Goal: Task Accomplishment & Management: Use online tool/utility

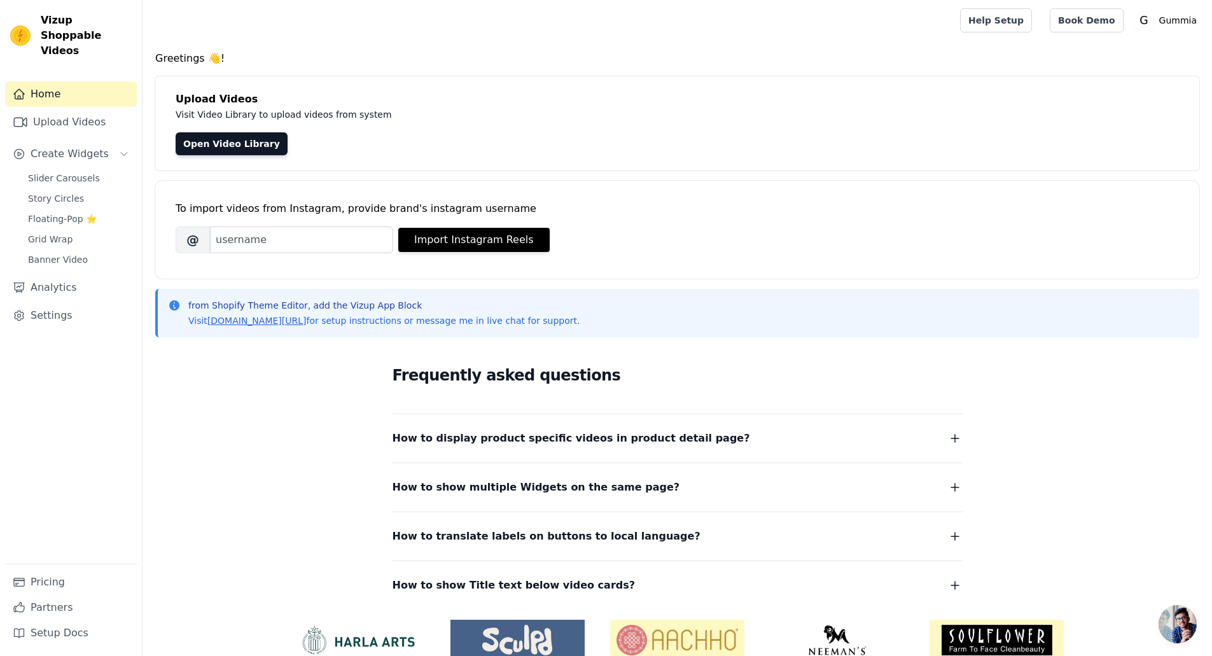
click at [497, 72] on div "Greetings 👋! Upload Videos Visit Video Library to upload videos from system Ope…" at bounding box center [676, 382] width 1069 height 663
click at [88, 109] on link "Upload Videos" at bounding box center [71, 121] width 132 height 25
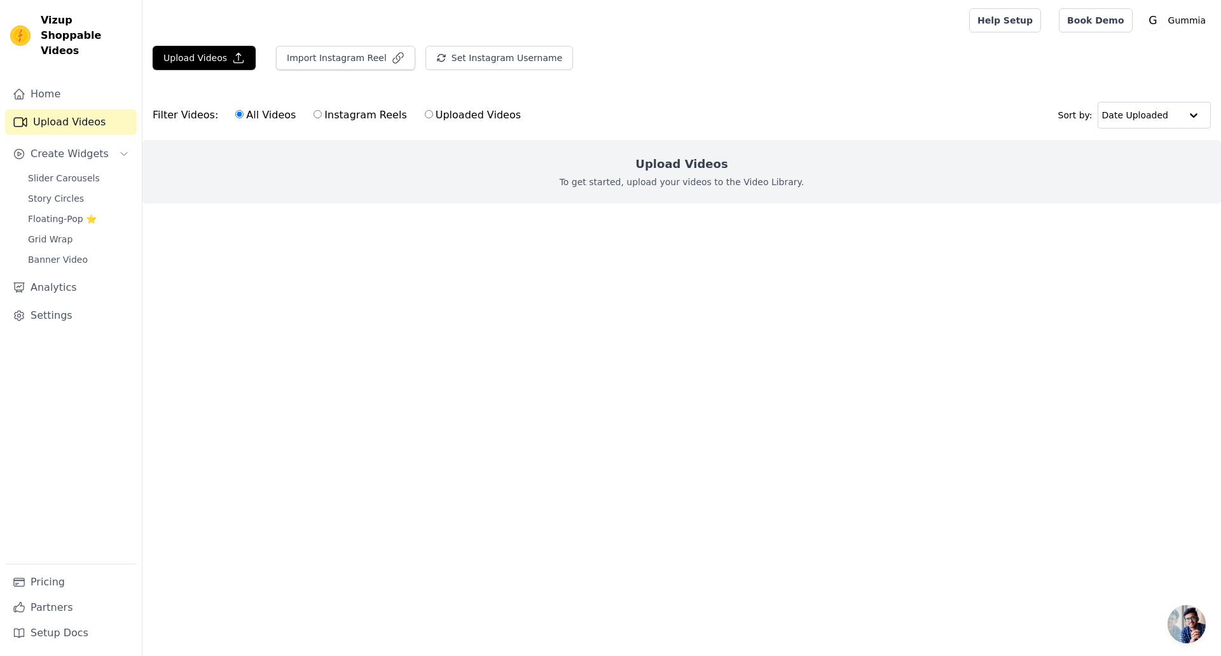
click at [67, 81] on link "Home" at bounding box center [71, 93] width 132 height 25
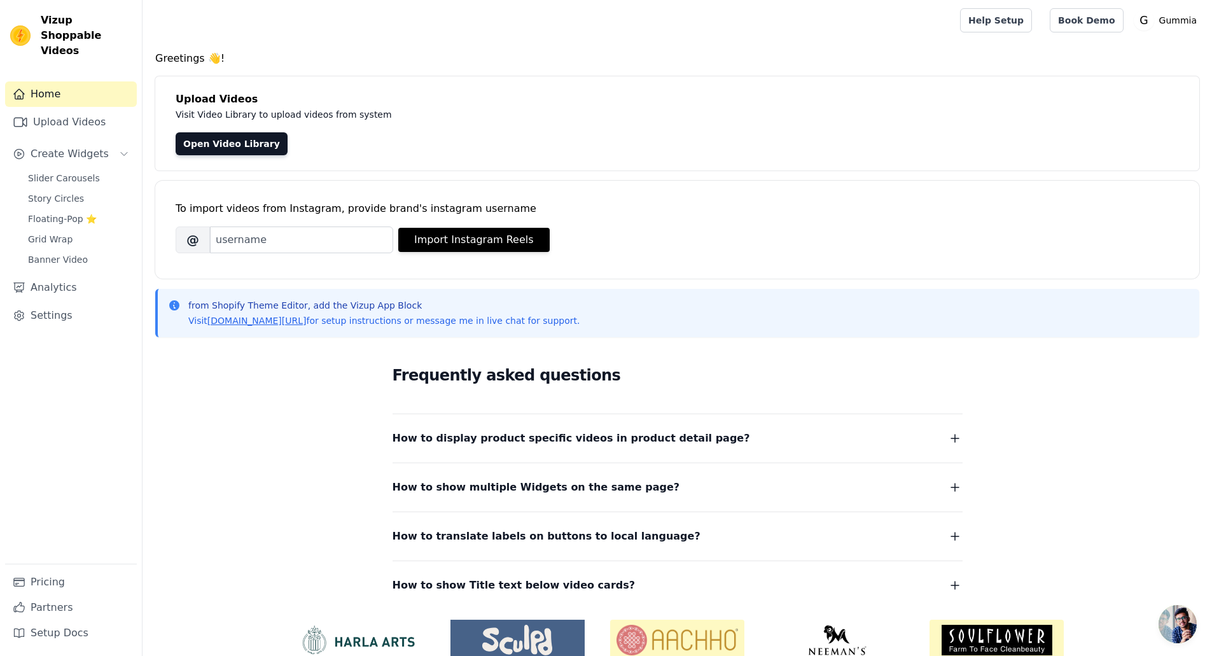
click at [64, 253] on span "Banner Video" at bounding box center [58, 259] width 60 height 13
